Goal: Task Accomplishment & Management: Manage account settings

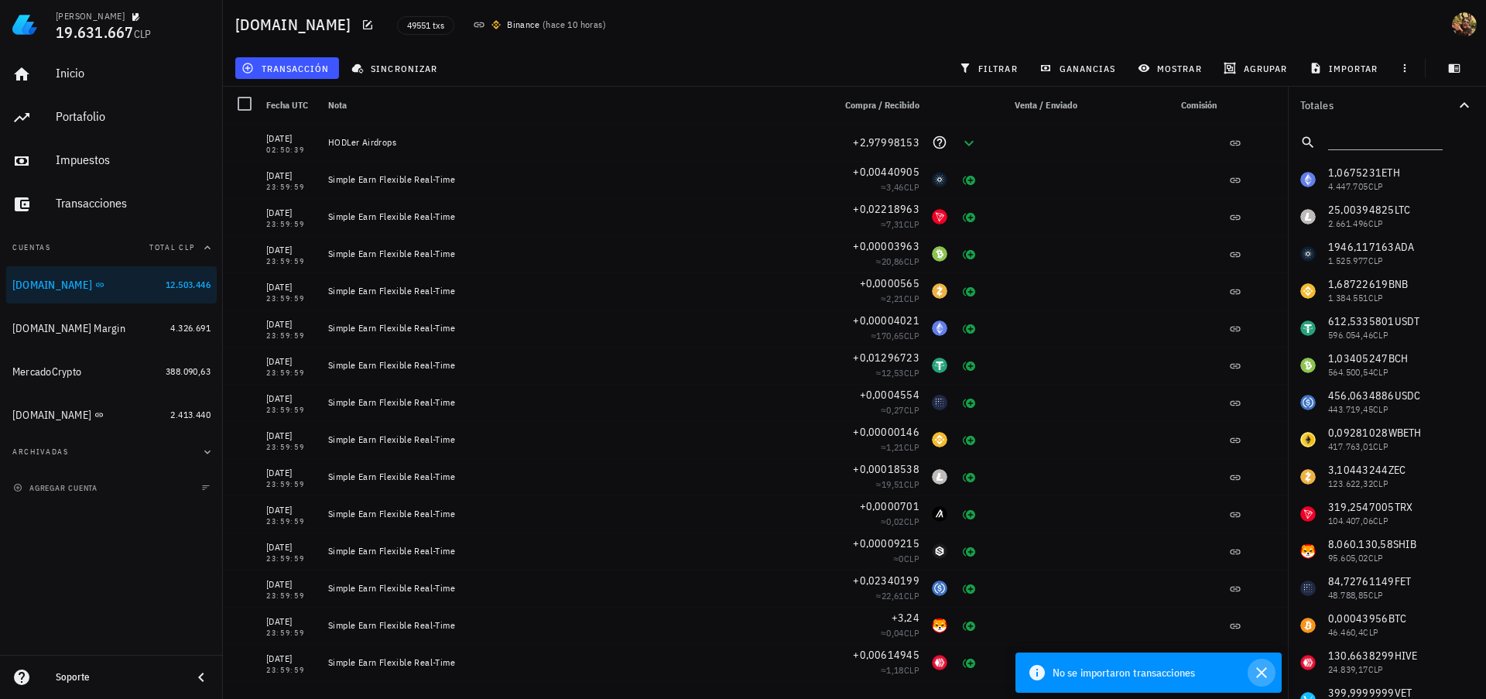
click at [1266, 670] on icon "button" at bounding box center [1261, 672] width 19 height 19
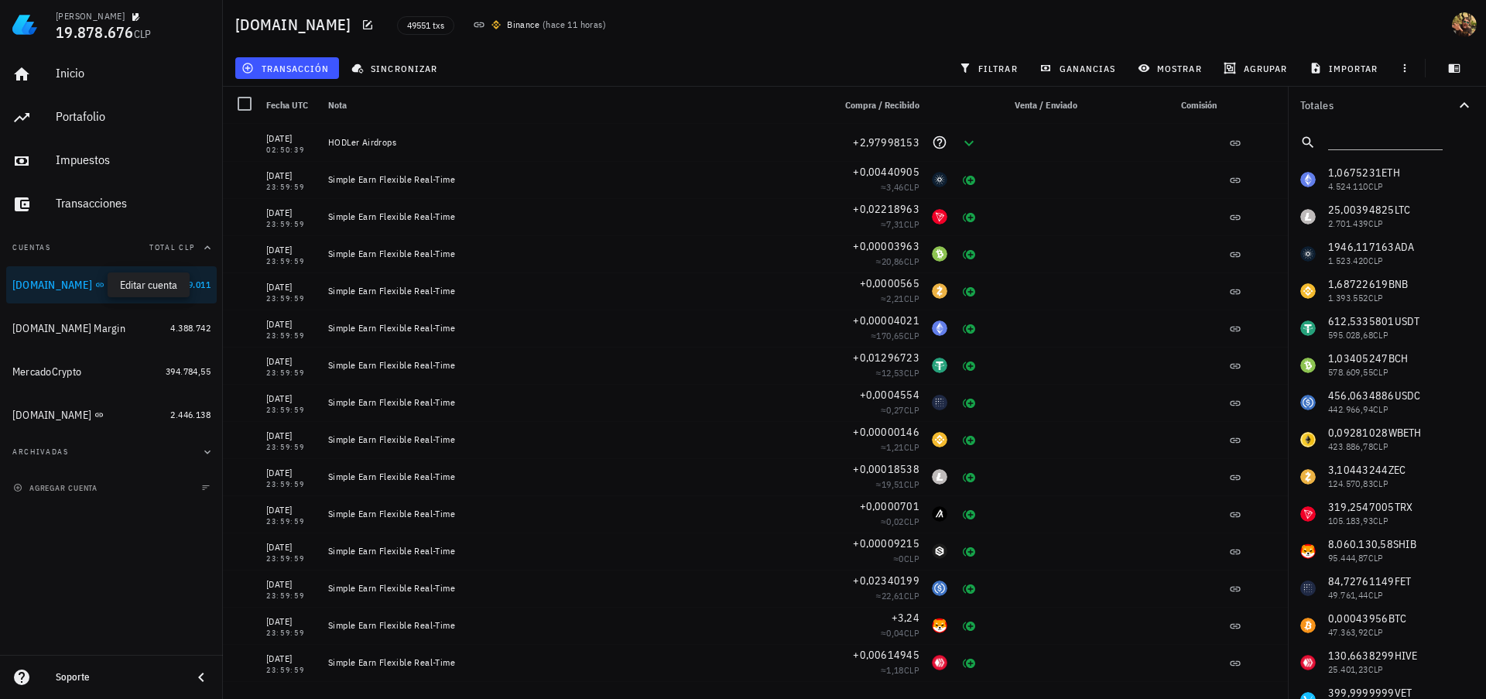
click at [111, 286] on icon "button" at bounding box center [115, 284] width 9 height 9
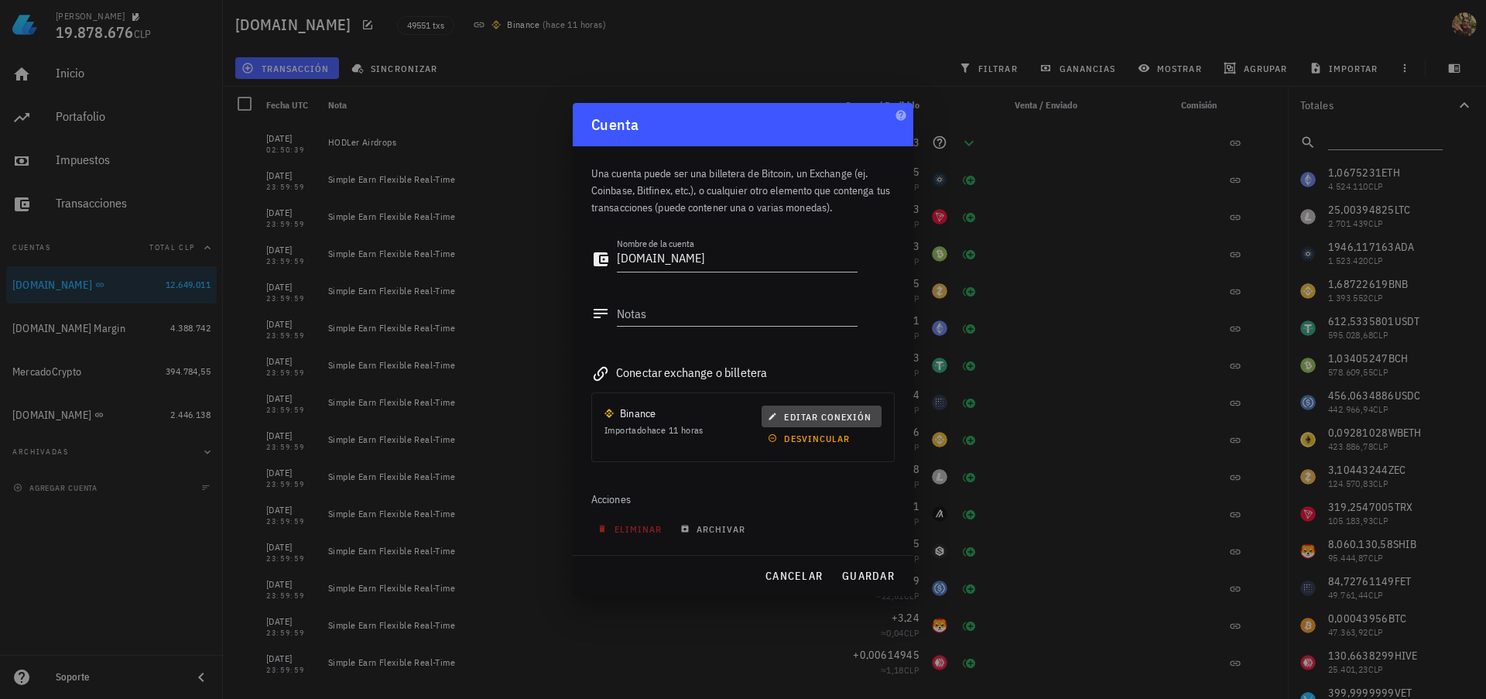
click at [831, 415] on span "editar conexión" at bounding box center [821, 417] width 101 height 12
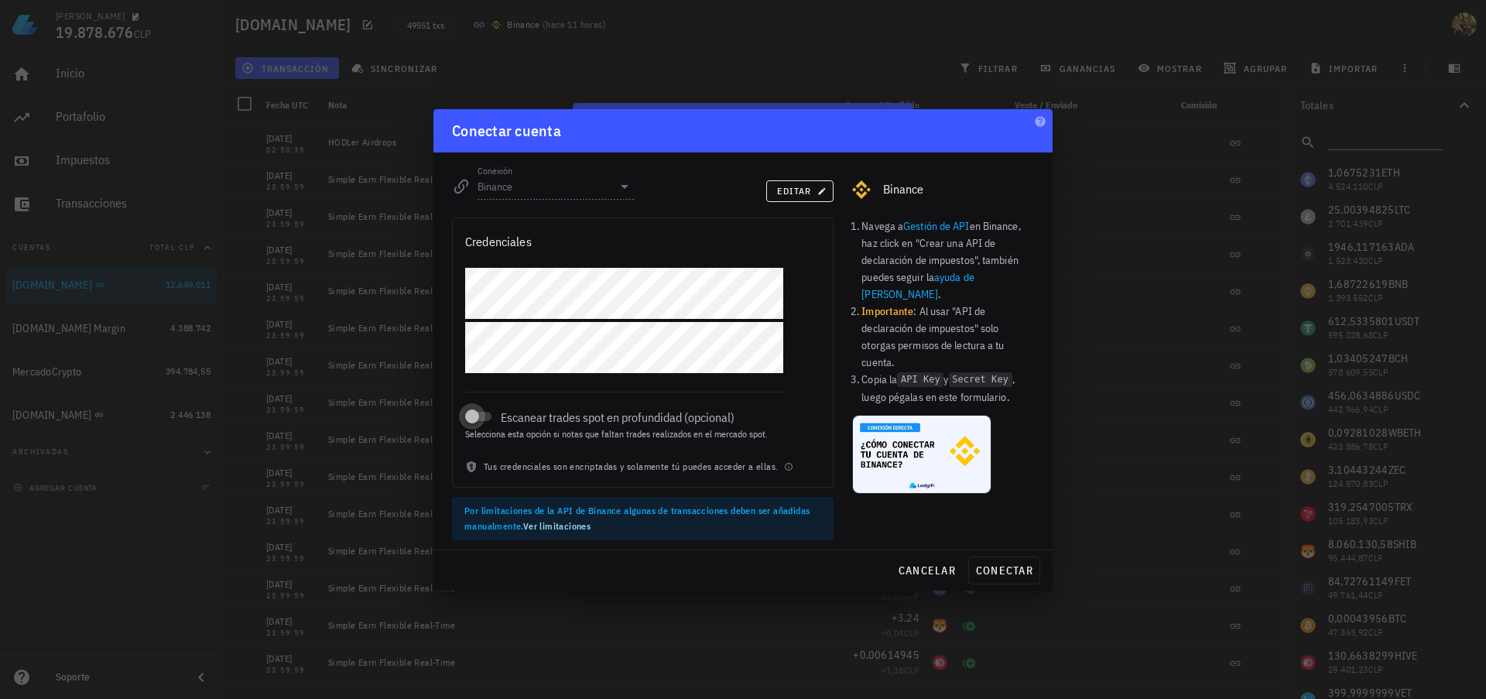
click at [477, 409] on div at bounding box center [472, 417] width 22 height 22
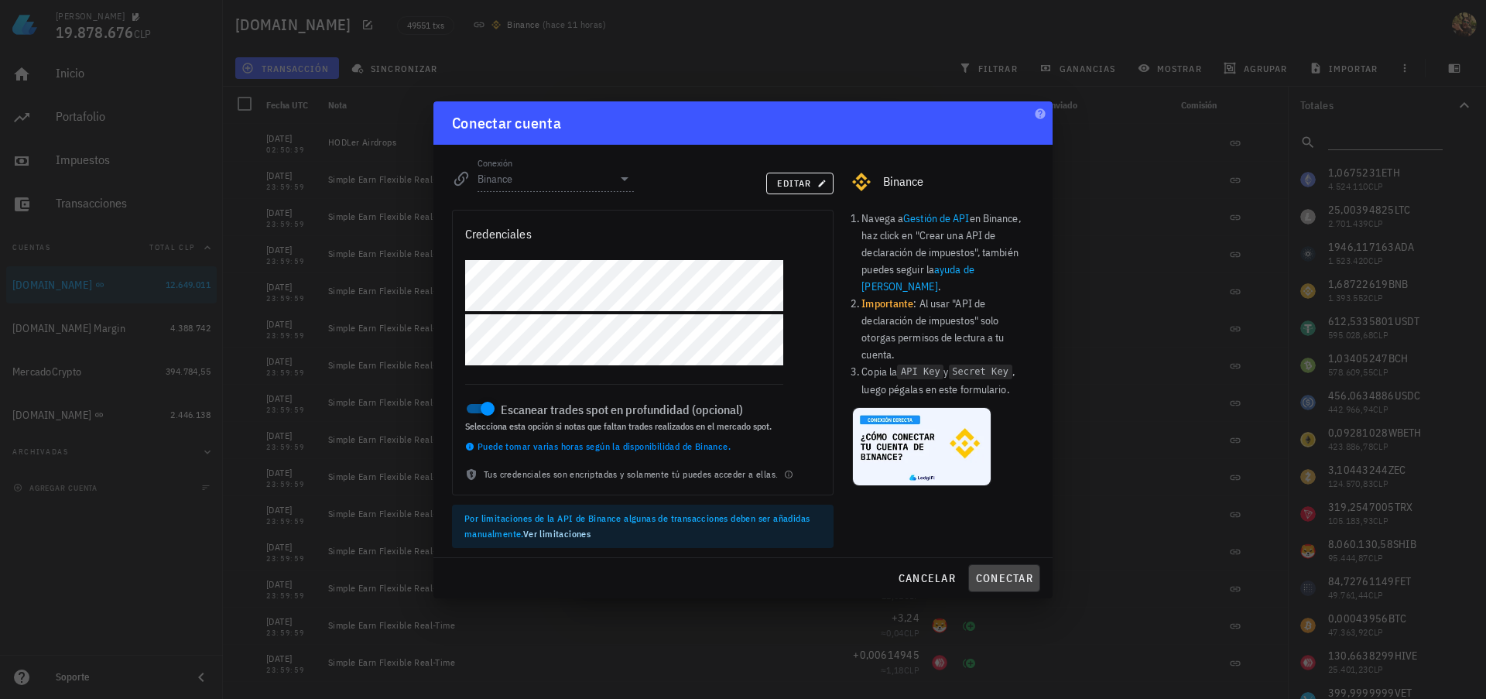
click at [986, 579] on span "conectar" at bounding box center [1004, 578] width 58 height 14
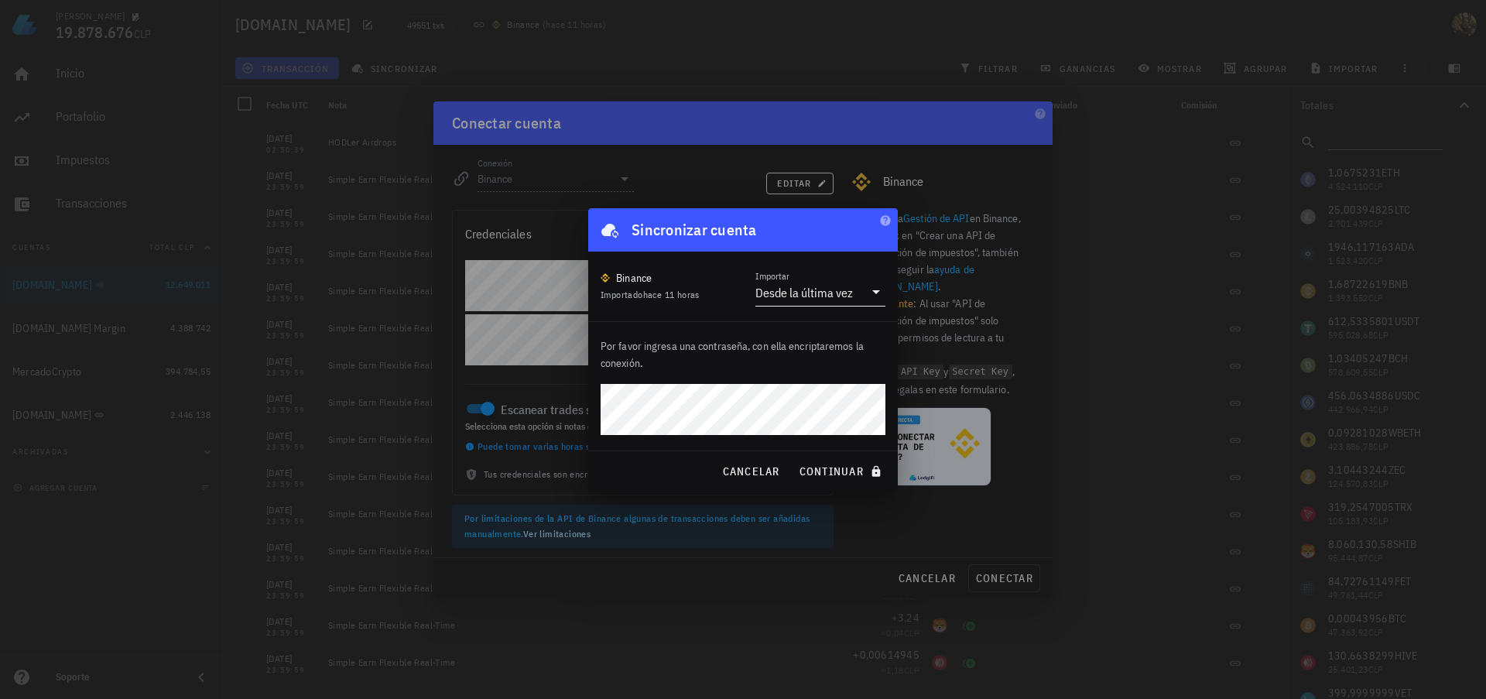
click at [791, 291] on div "Desde la última vez" at bounding box center [804, 292] width 98 height 15
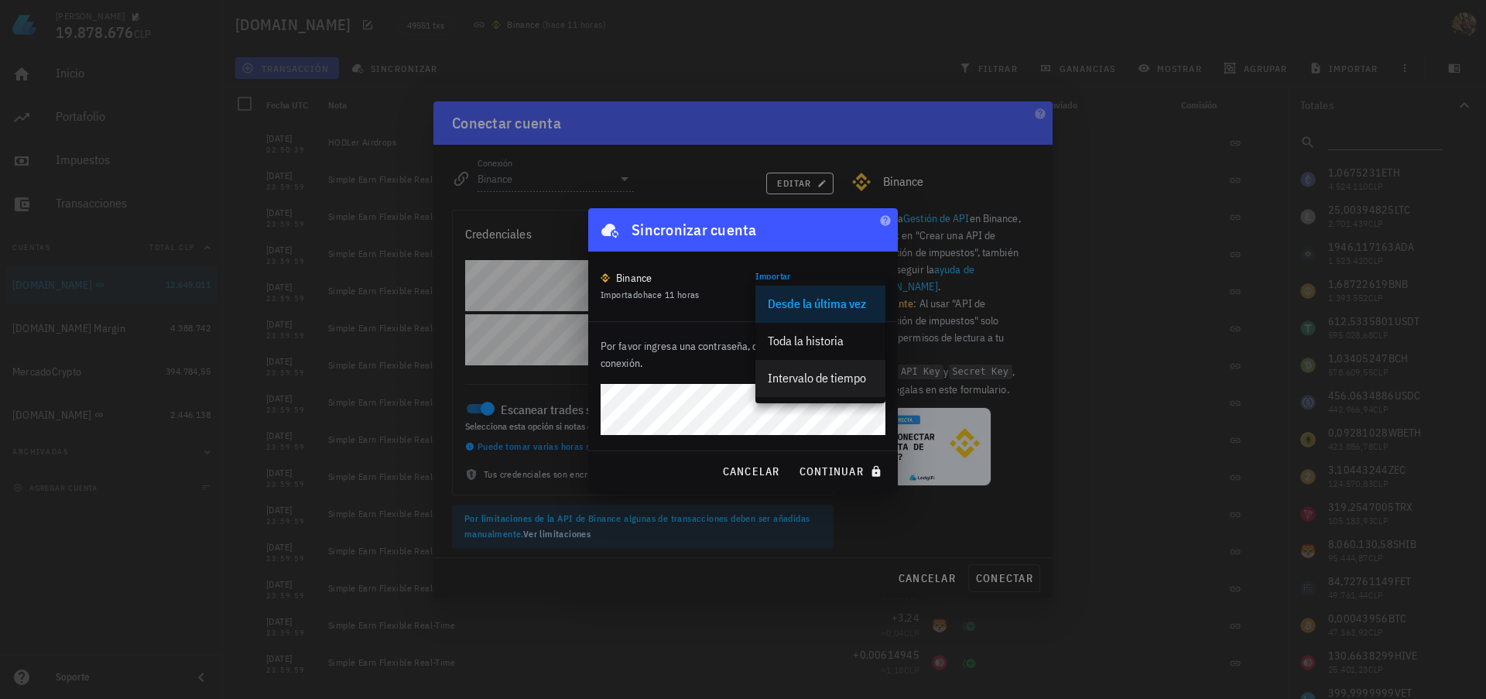
click at [840, 383] on div "Intervalo de tiempo" at bounding box center [820, 378] width 105 height 15
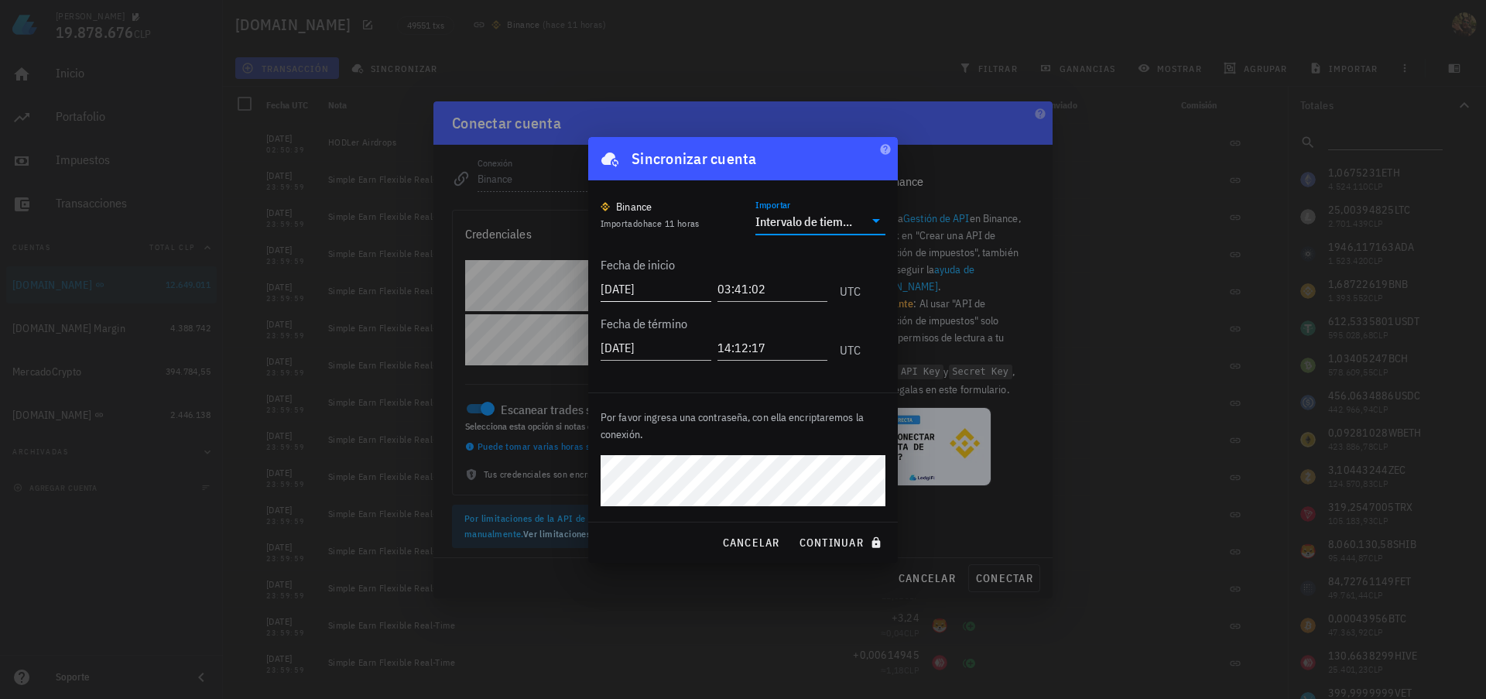
click at [643, 294] on input "2025-09-02" at bounding box center [656, 288] width 111 height 25
type input "2025-07-30"
type input "2025-09-01"
type input "00:00:00"
click at [845, 548] on span "continuar" at bounding box center [842, 543] width 87 height 14
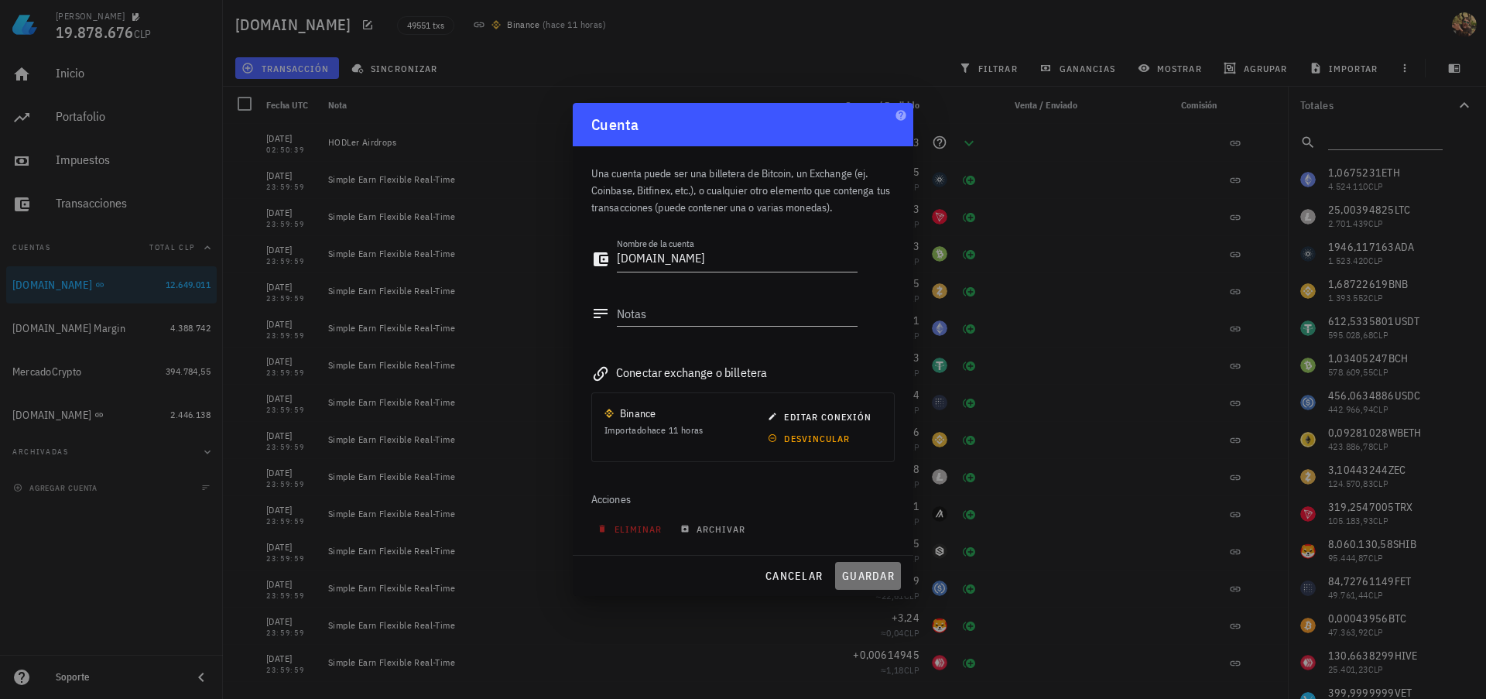
click at [860, 577] on span "guardar" at bounding box center [867, 576] width 53 height 14
